Goal: Entertainment & Leisure: Consume media (video, audio)

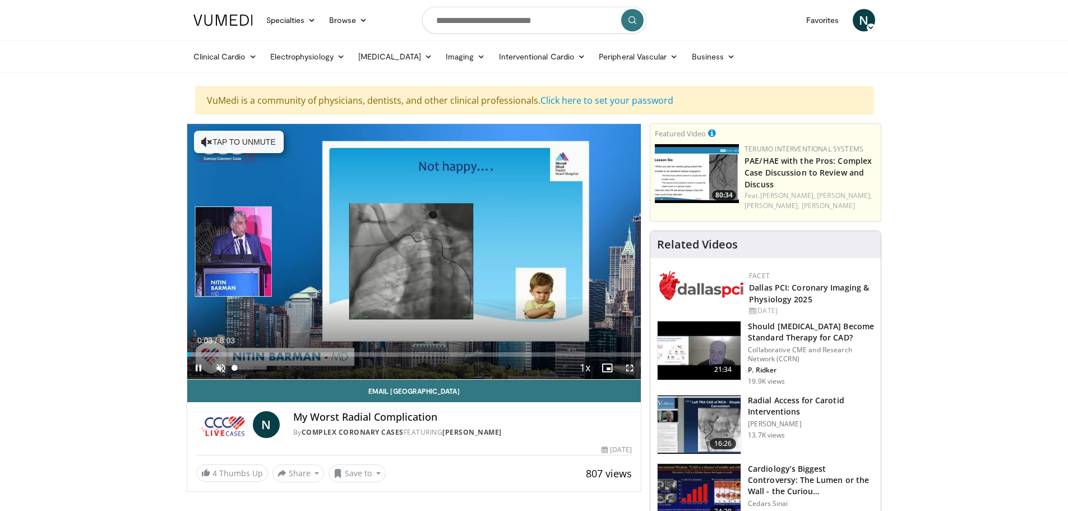
click at [220, 368] on span "Video Player" at bounding box center [221, 367] width 22 height 22
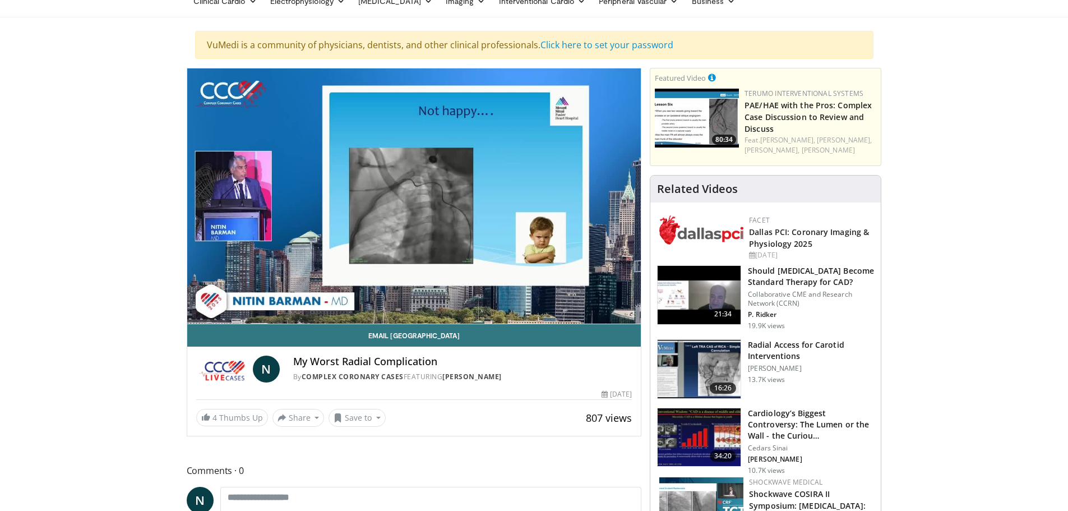
scroll to position [56, 0]
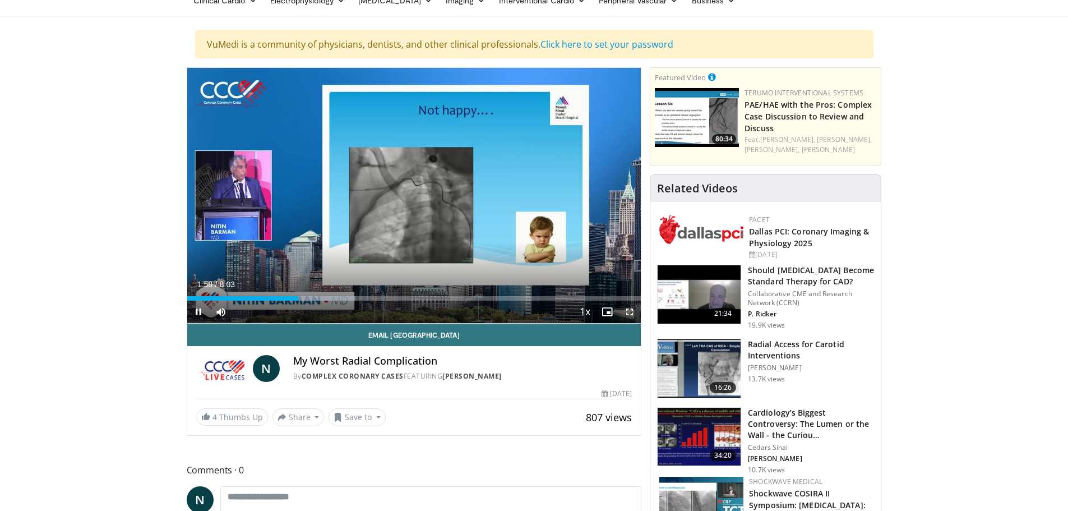
click at [629, 310] on span "Video Player" at bounding box center [629, 311] width 22 height 22
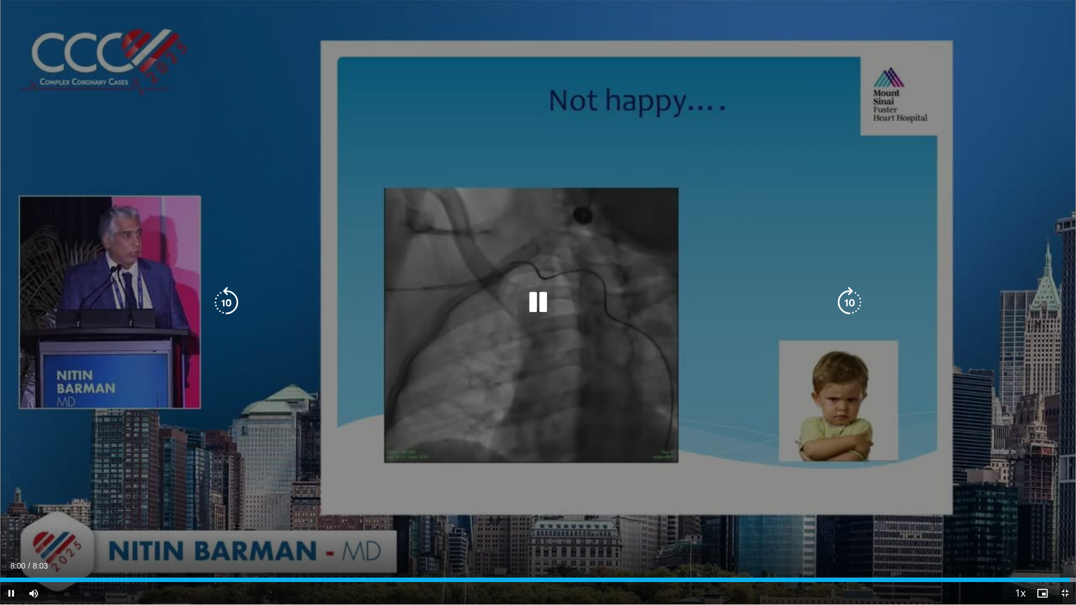
click at [534, 304] on icon "Video Player" at bounding box center [537, 302] width 31 height 31
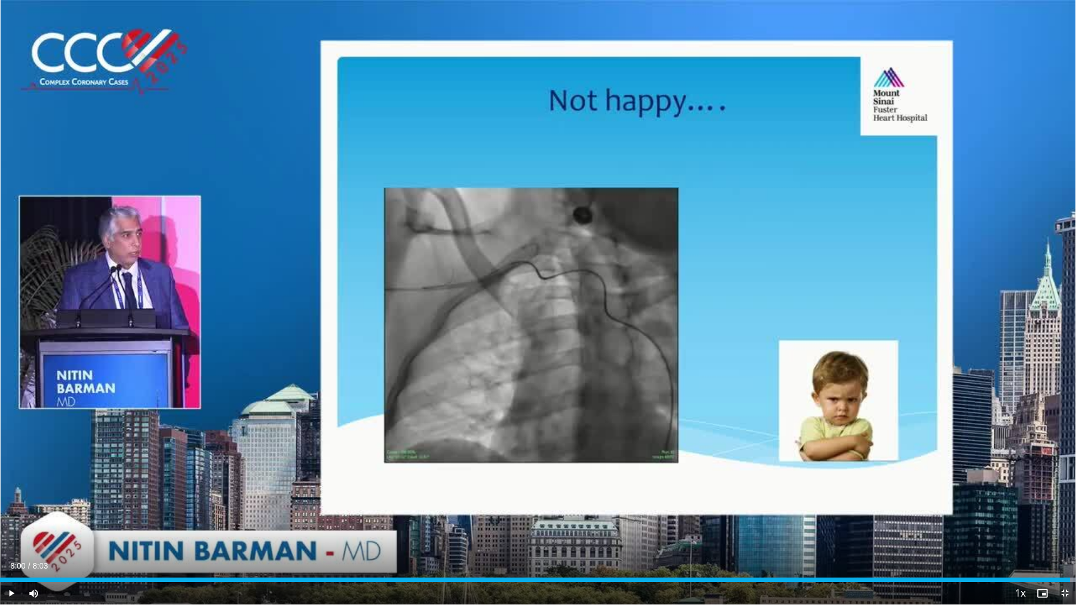
click at [1067, 510] on span "Video Player" at bounding box center [1065, 593] width 22 height 22
